Goal: Transaction & Acquisition: Book appointment/travel/reservation

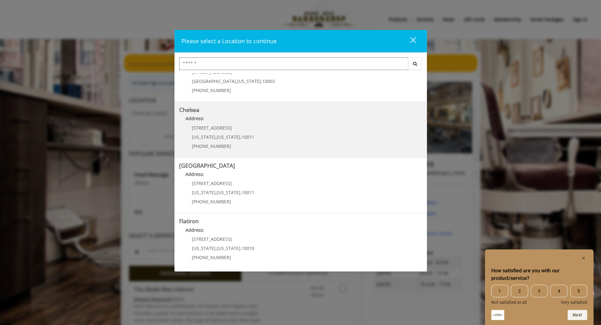
scroll to position [63, 0]
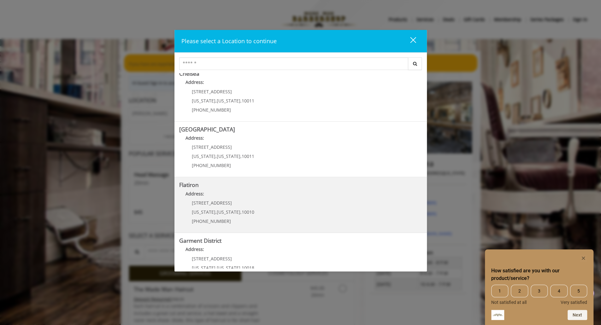
click at [242, 211] on span "10010" at bounding box center [248, 212] width 13 height 6
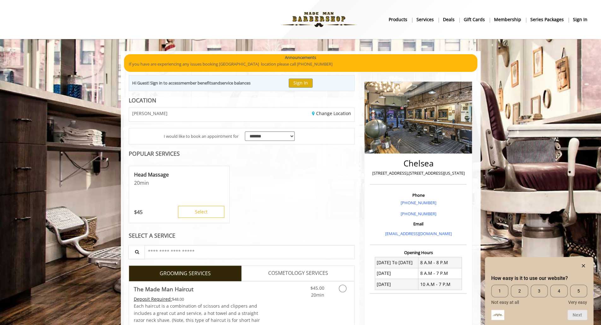
scroll to position [50, 0]
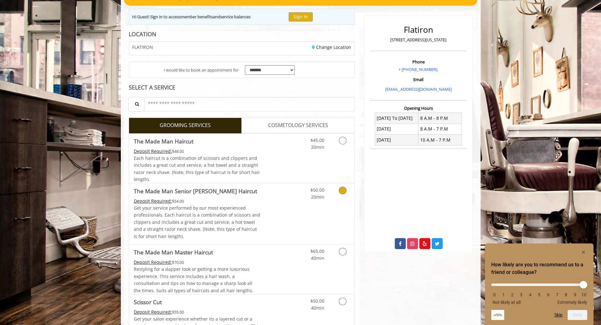
click at [330, 195] on div "Grooming services" at bounding box center [342, 192] width 26 height 17
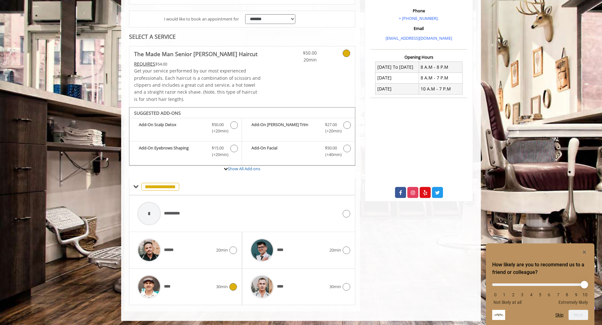
click at [231, 286] on icon at bounding box center [233, 287] width 8 height 8
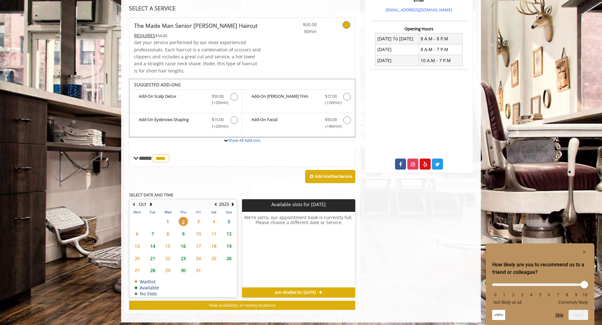
scroll to position [148, 0]
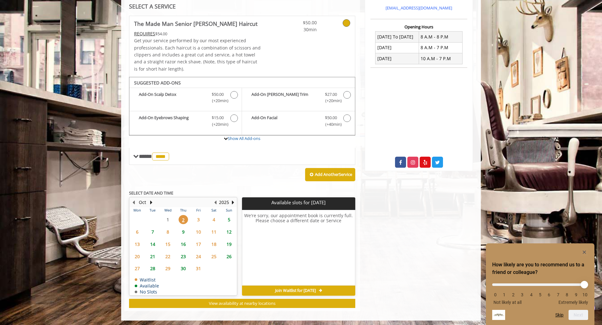
click at [185, 231] on span "9" at bounding box center [183, 231] width 9 height 9
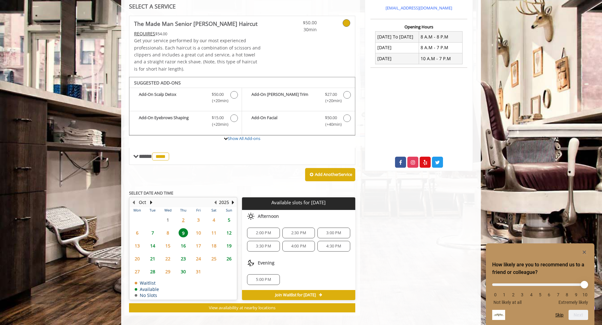
scroll to position [151, 0]
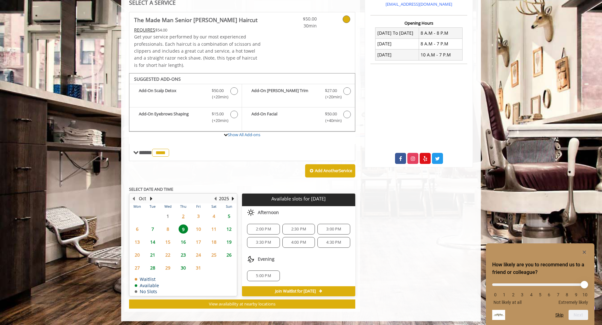
click at [184, 216] on span "2" at bounding box center [183, 216] width 9 height 9
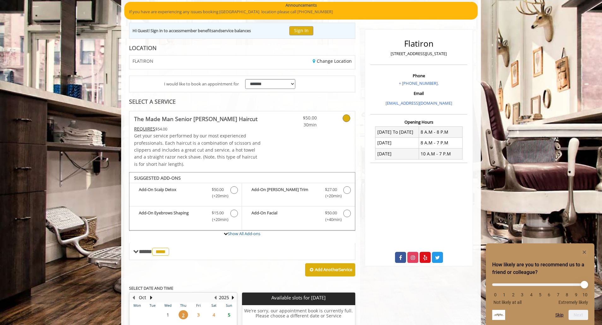
scroll to position [0, 0]
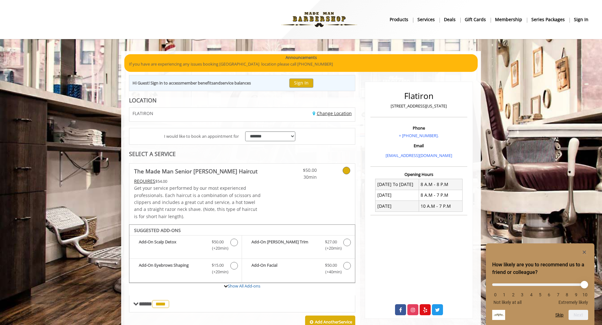
click at [322, 114] on link "Change Location" at bounding box center [332, 113] width 39 height 6
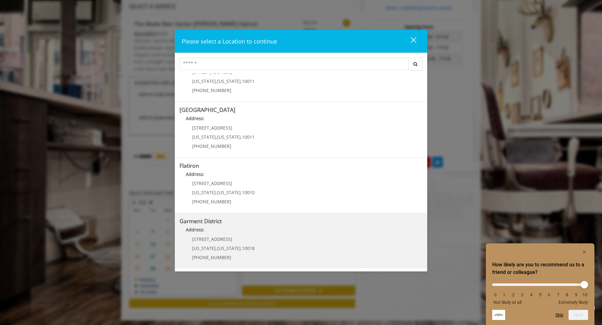
click at [222, 235] on District "Address:" at bounding box center [300, 231] width 243 height 10
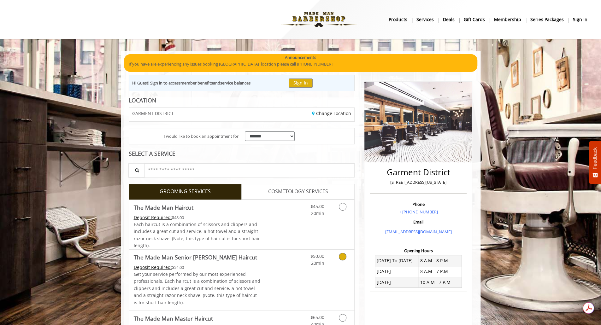
click at [337, 256] on link "Grooming services" at bounding box center [341, 258] width 16 height 17
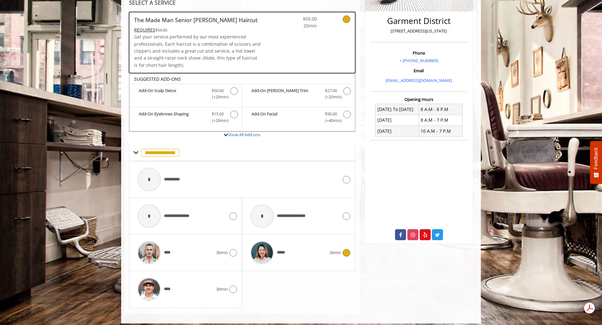
scroll to position [154, 0]
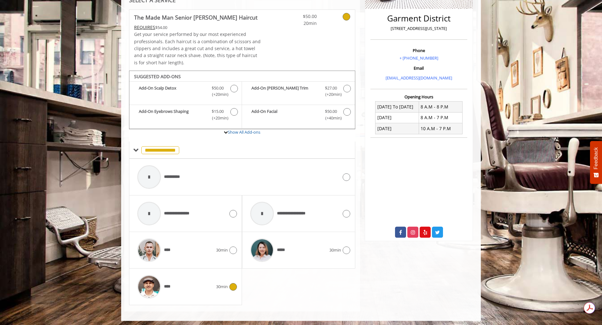
click at [232, 284] on icon at bounding box center [233, 287] width 8 height 8
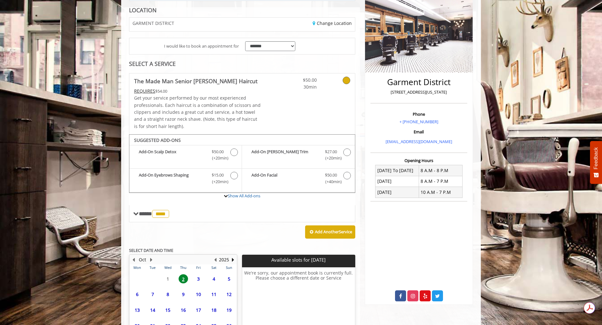
scroll to position [148, 0]
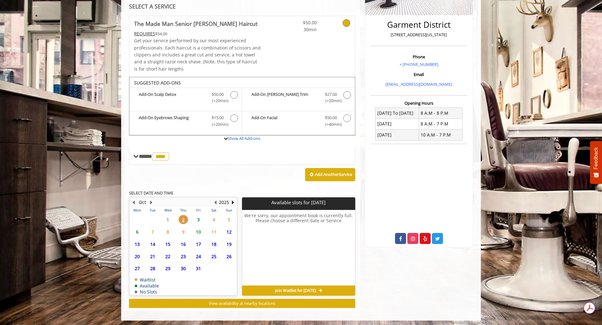
click at [200, 219] on span "3" at bounding box center [198, 219] width 9 height 9
